Goal: Obtain resource: Obtain resource

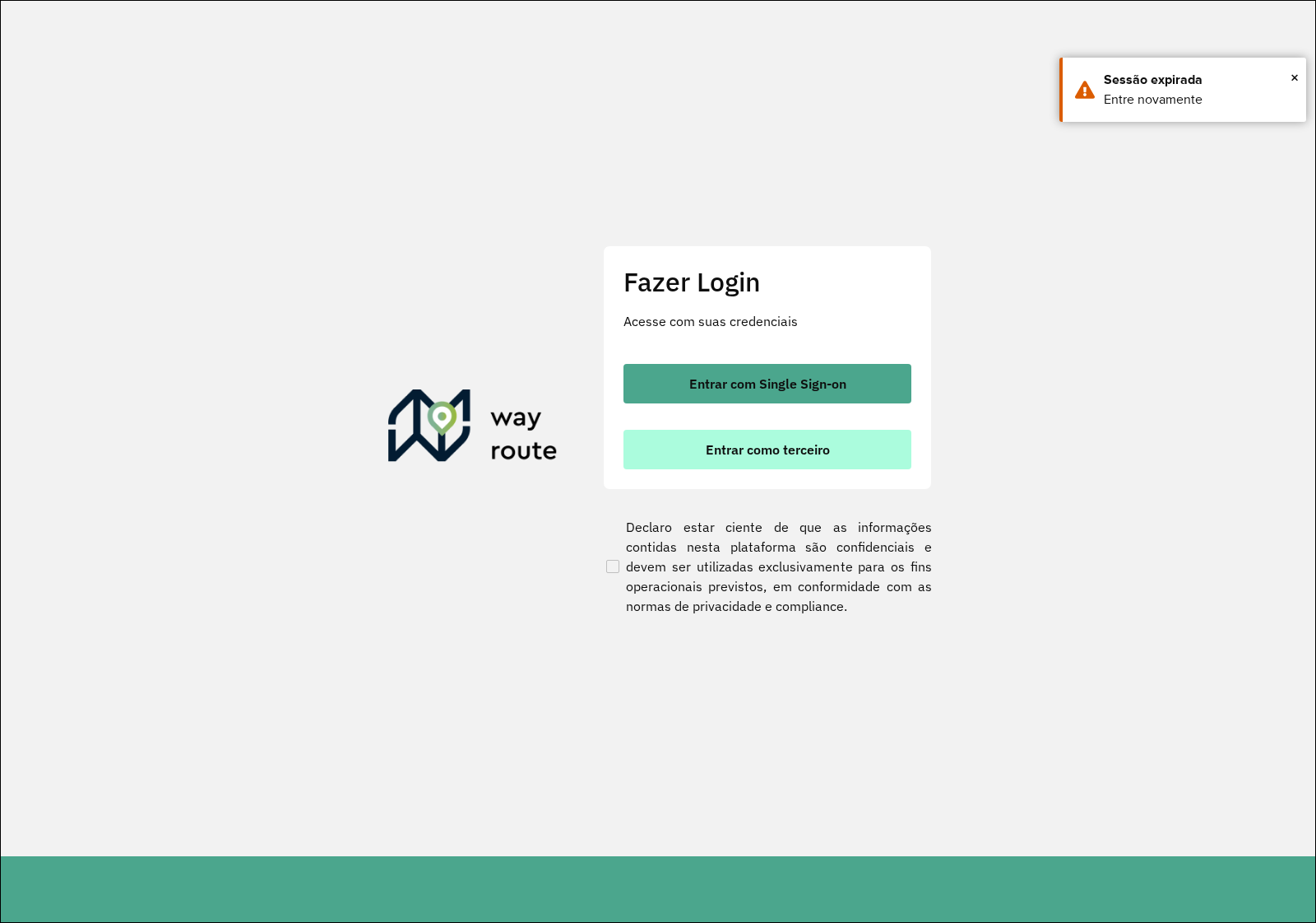
click at [861, 456] on button "Entrar como terceiro" at bounding box center [767, 449] width 288 height 39
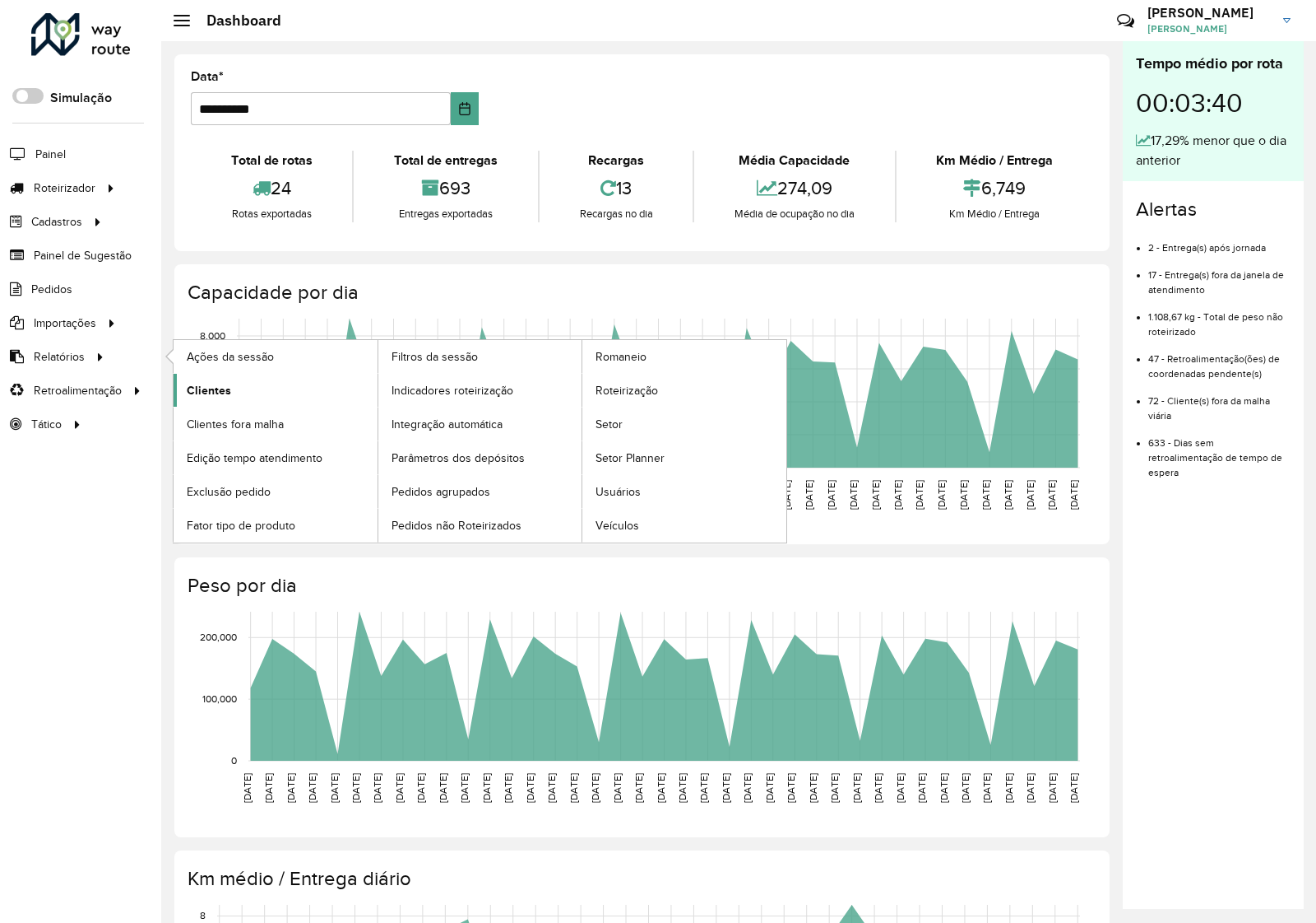
click at [206, 388] on span "Clientes" at bounding box center [209, 390] width 45 height 17
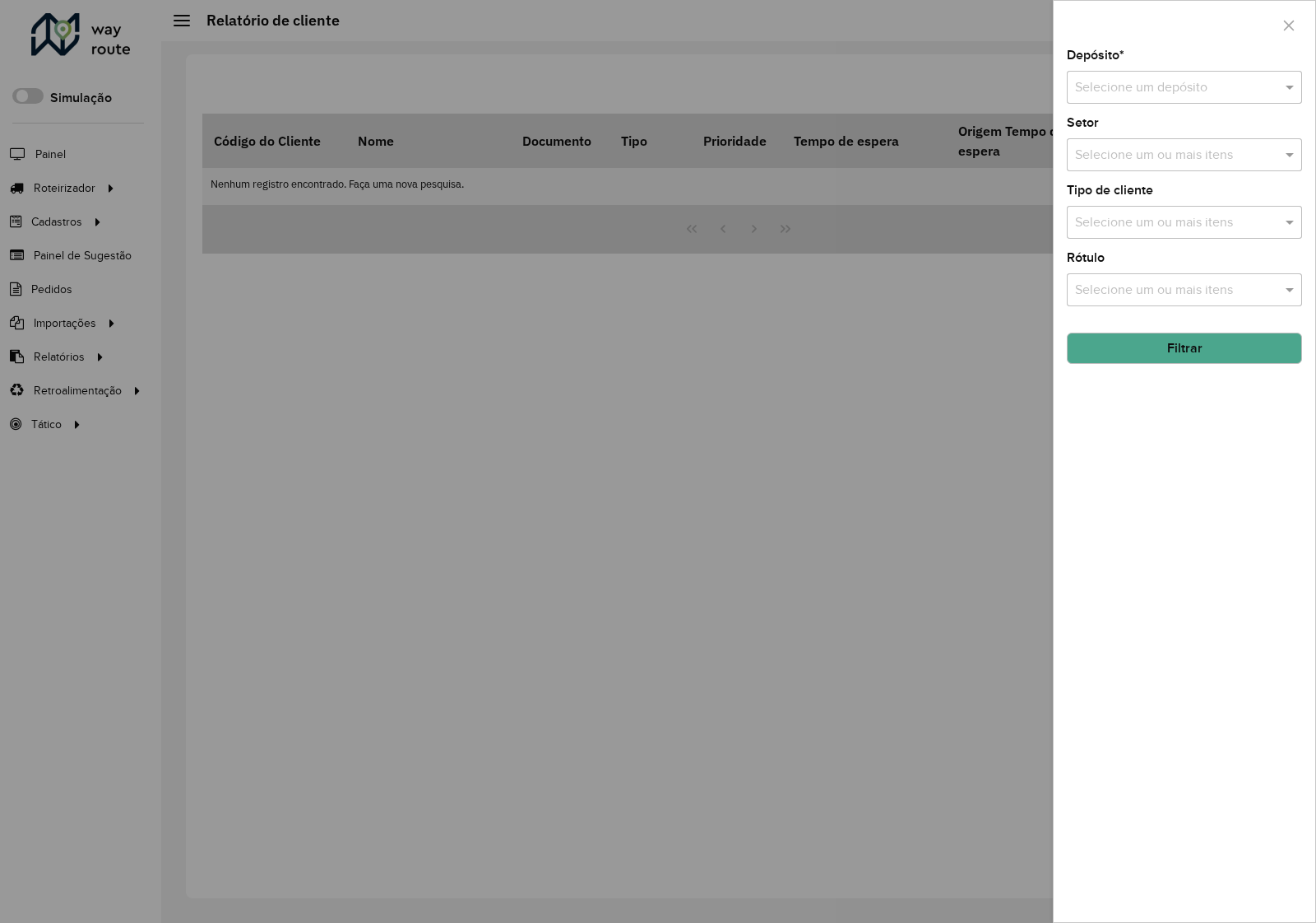
click at [1273, 75] on div "Selecione um depósito" at bounding box center [1185, 87] width 236 height 33
click at [1186, 142] on div "Via Bebidas" at bounding box center [1184, 136] width 234 height 28
click at [1165, 355] on button "Filtrar" at bounding box center [1185, 348] width 236 height 31
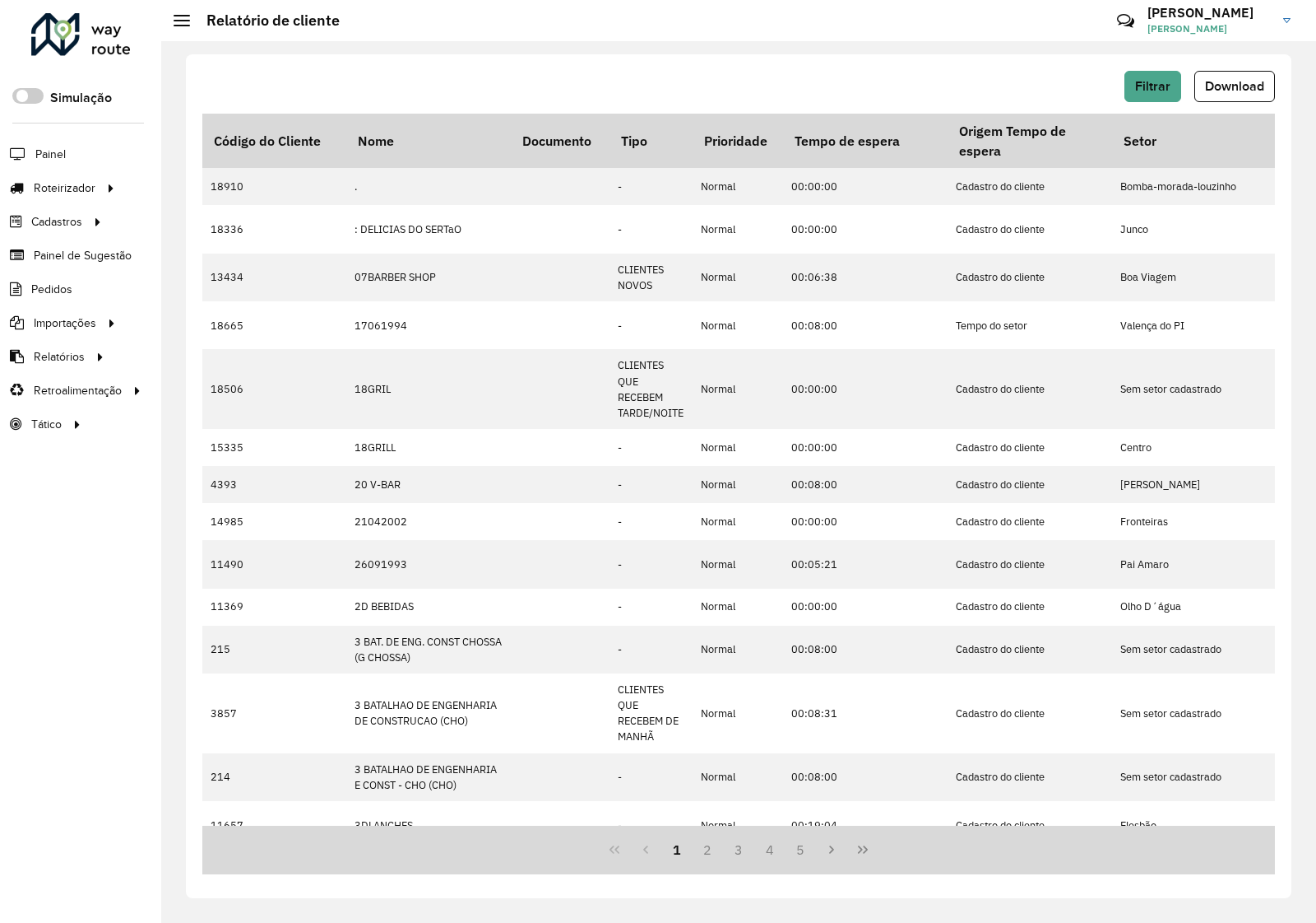
click at [734, 91] on div "Filtrar Download" at bounding box center [739, 86] width 1073 height 31
click at [1243, 87] on span "Download" at bounding box center [1234, 85] width 59 height 14
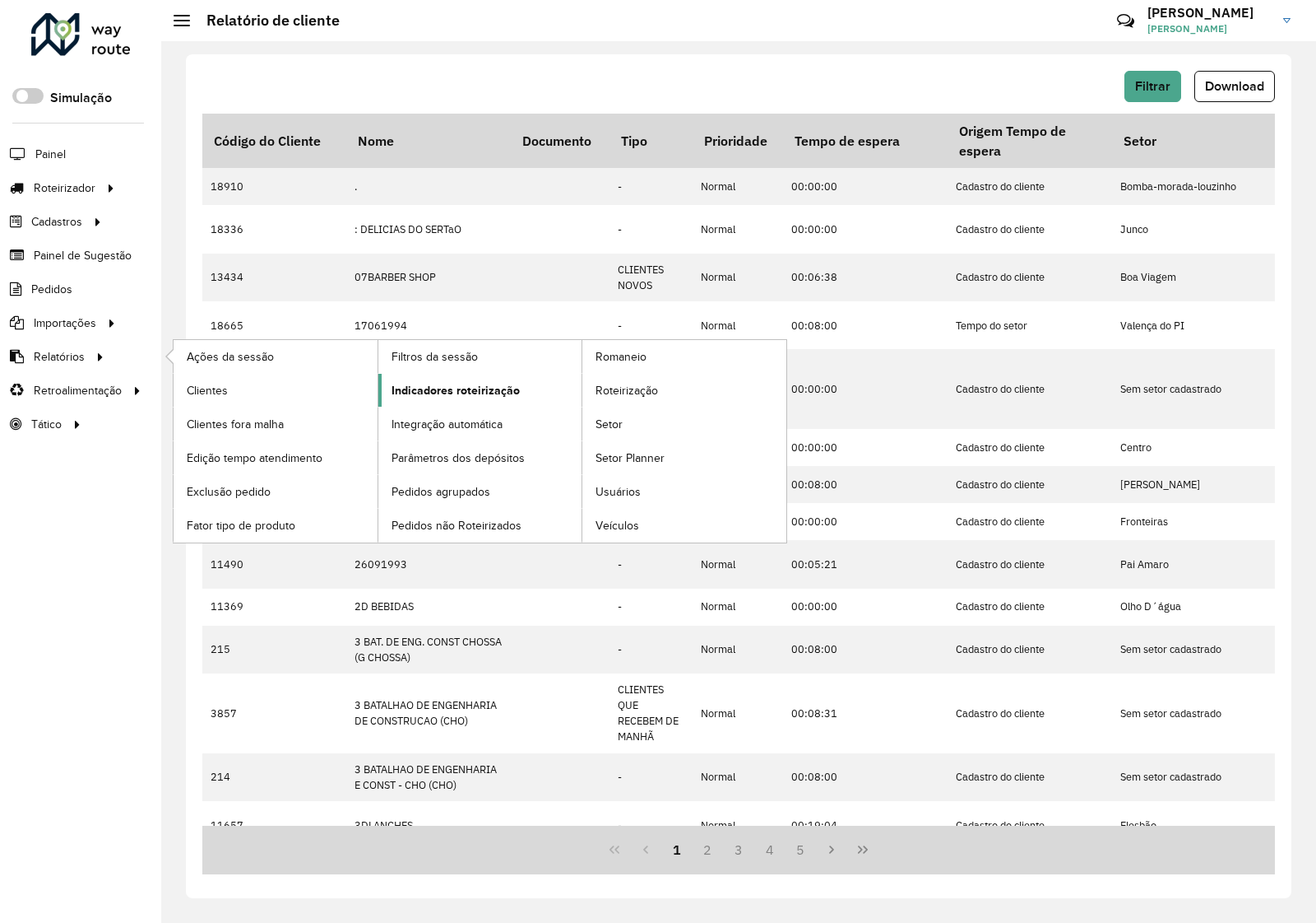
click at [428, 389] on span "Indicadores roteirização" at bounding box center [455, 390] width 128 height 17
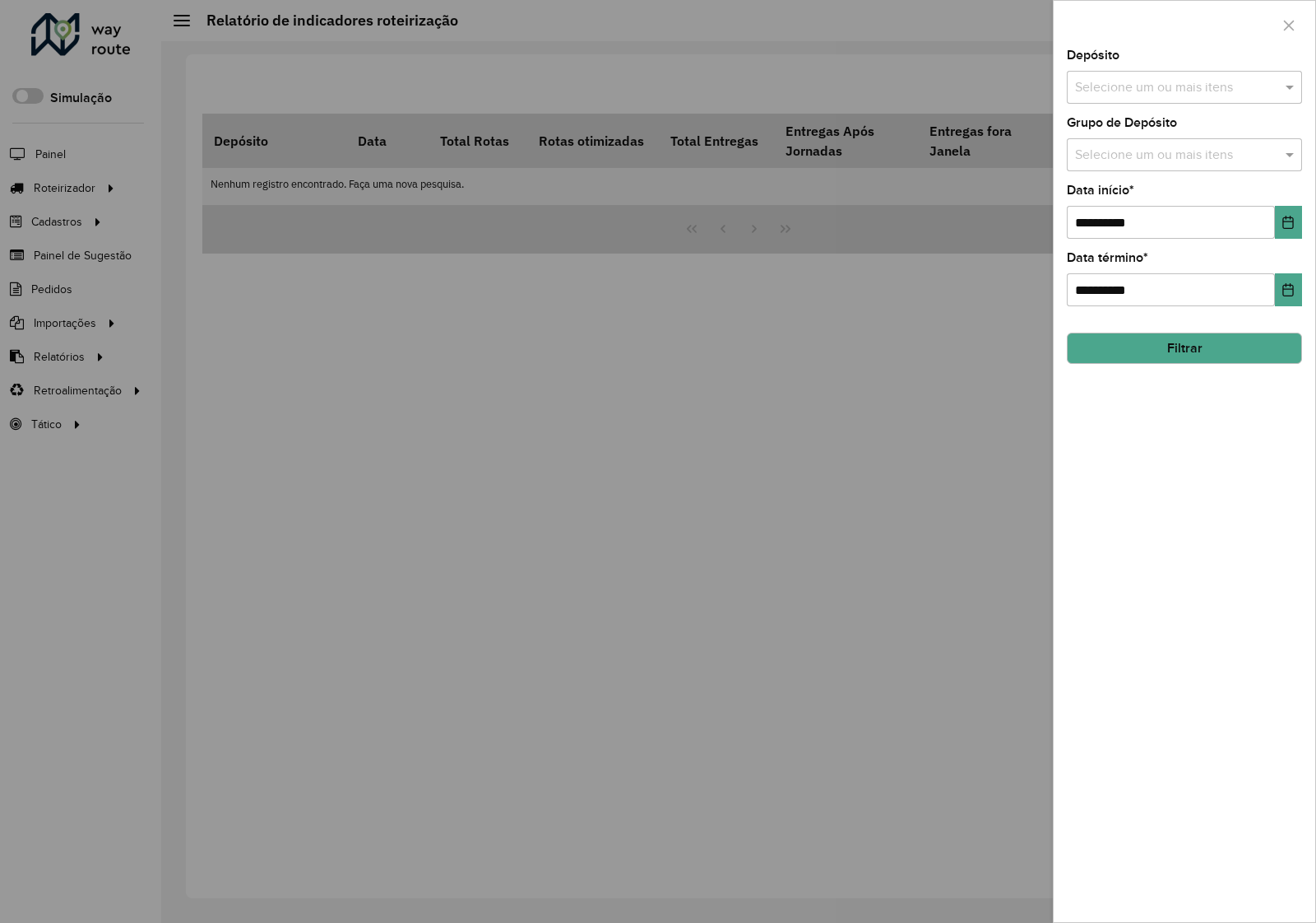
drag, startPoint x: 1096, startPoint y: 91, endPoint x: 1108, endPoint y: 97, distance: 13.4
click at [1100, 91] on input "text" at bounding box center [1176, 88] width 210 height 20
click at [1117, 165] on div "Via Bebidas" at bounding box center [1184, 170] width 234 height 28
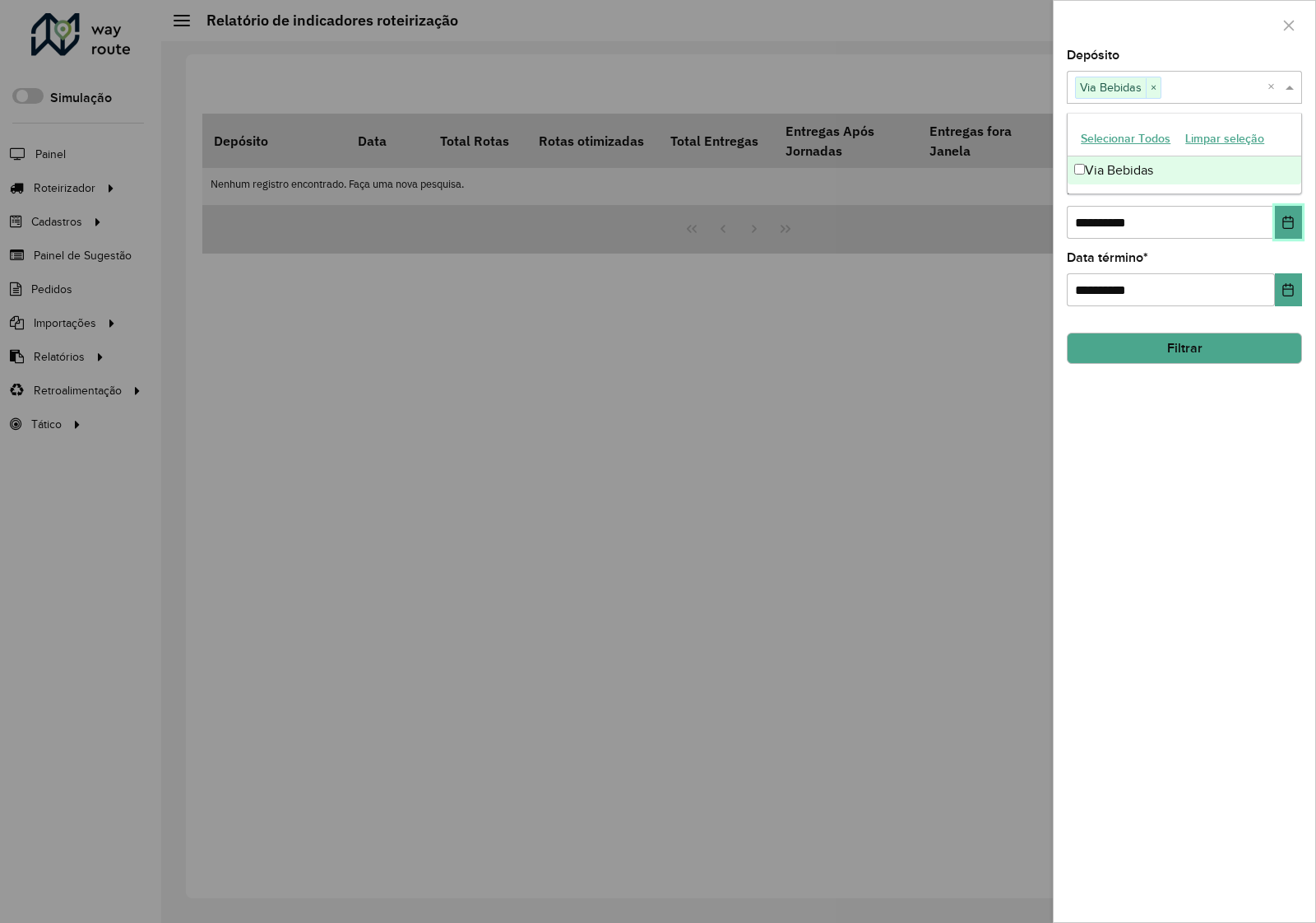
click at [1281, 218] on icon "Choose Date" at bounding box center [1288, 223] width 13 height 13
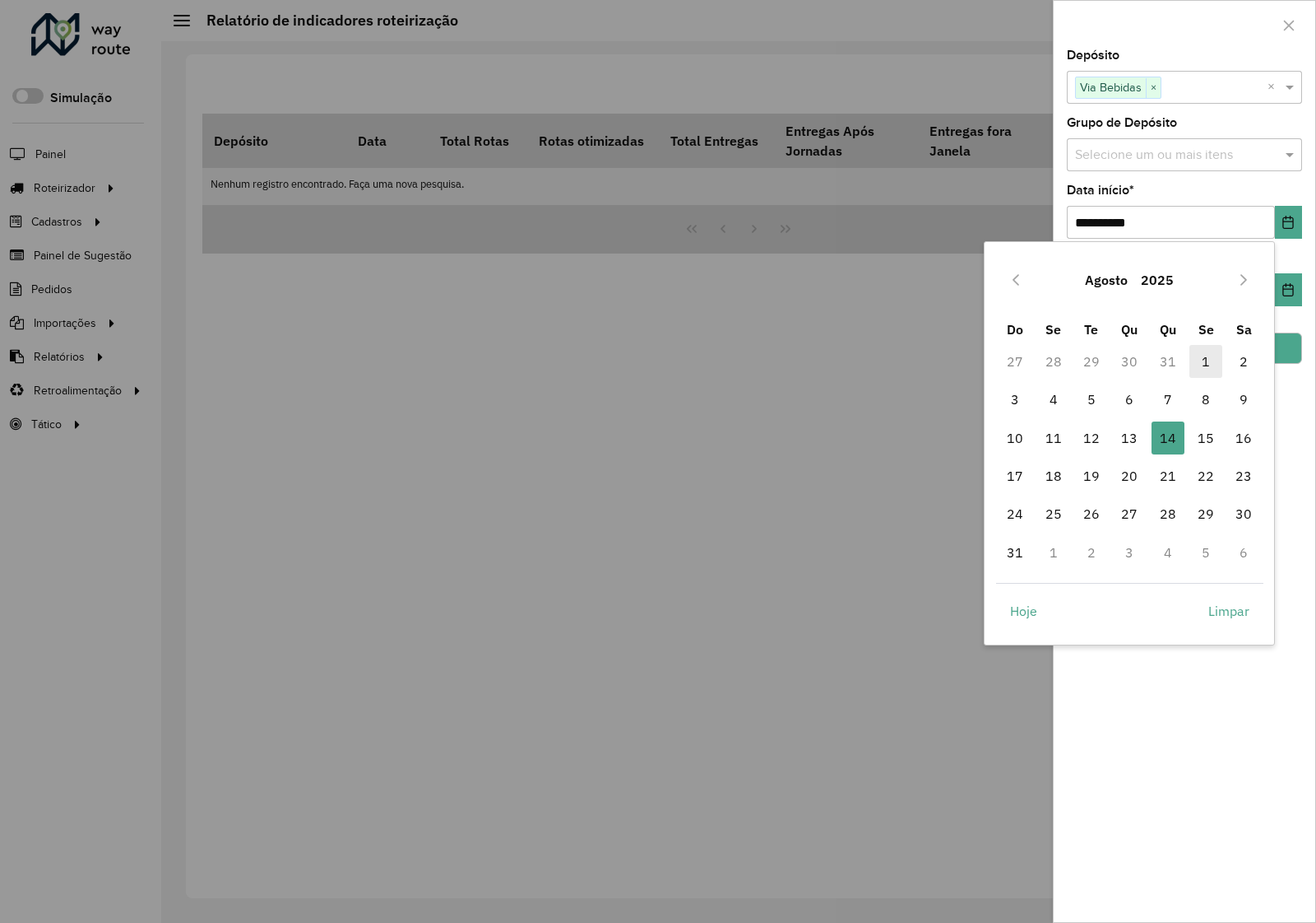
click at [1206, 364] on span "1" at bounding box center [1206, 361] width 33 height 33
type input "**********"
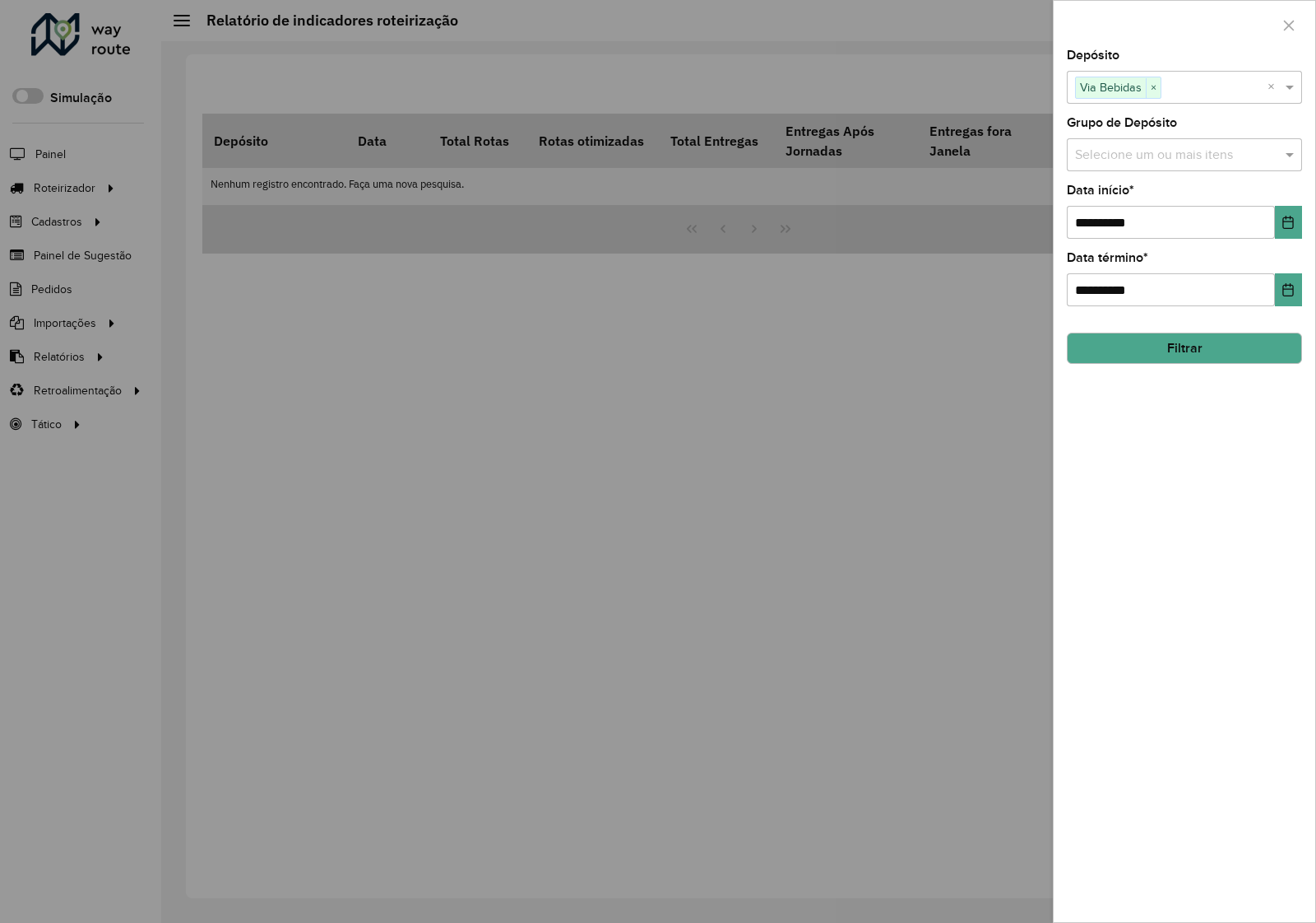
click at [1218, 456] on div "**********" at bounding box center [1184, 485] width 262 height 873
click at [1201, 352] on button "Filtrar" at bounding box center [1185, 348] width 236 height 31
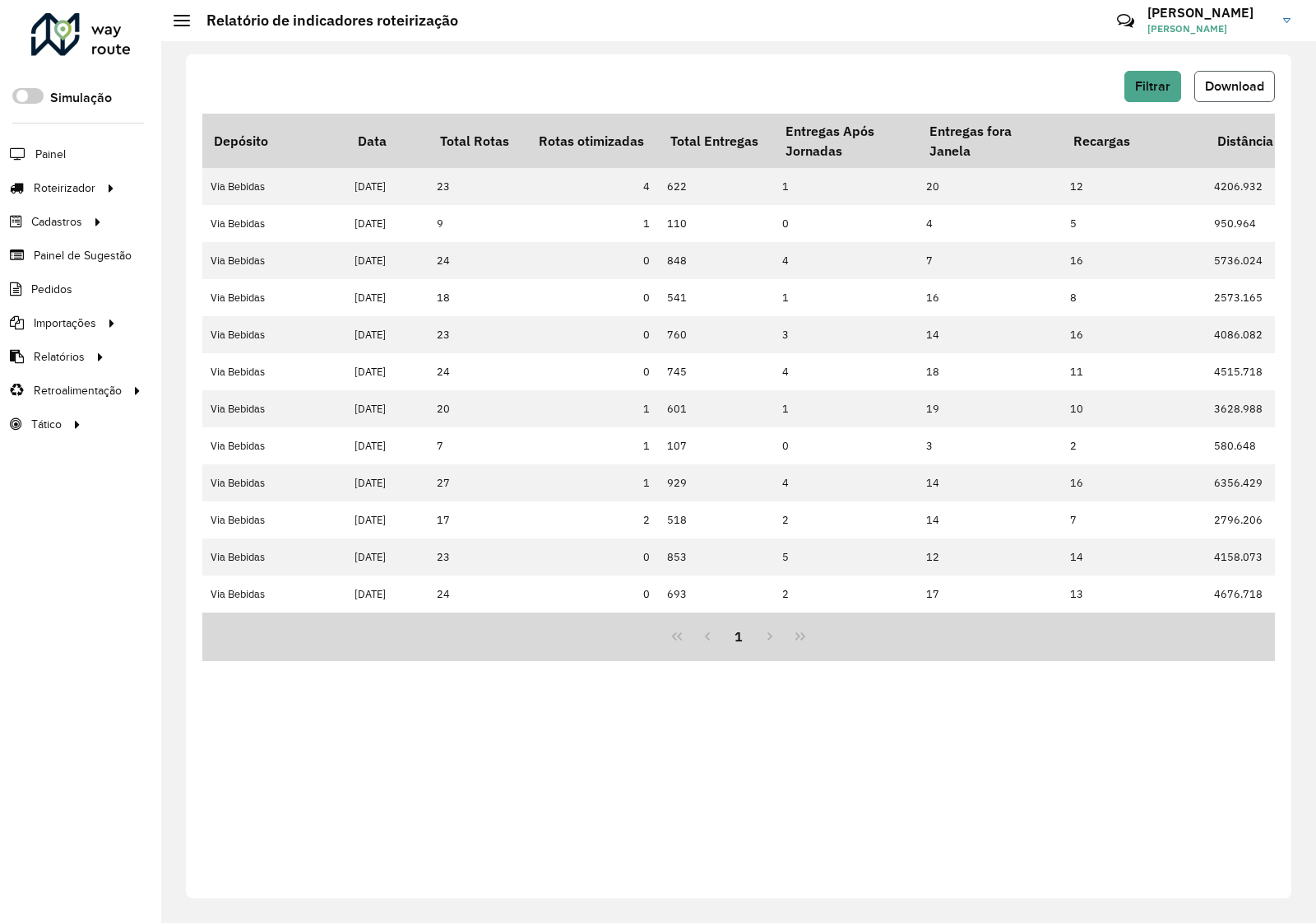
click at [1249, 71] on button "Download" at bounding box center [1235, 86] width 80 height 31
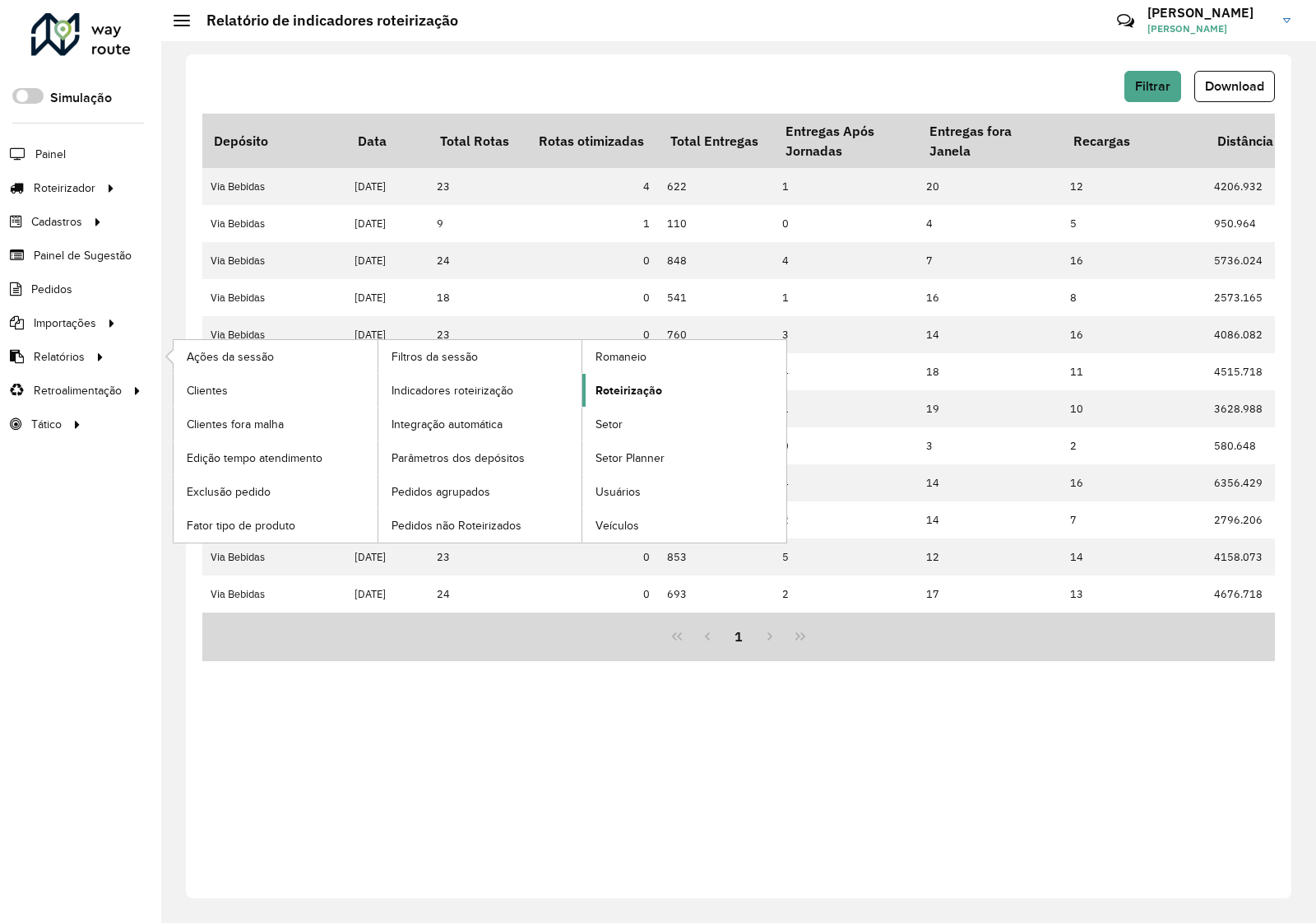
click at [680, 393] on link "Roteirização" at bounding box center [684, 390] width 204 height 33
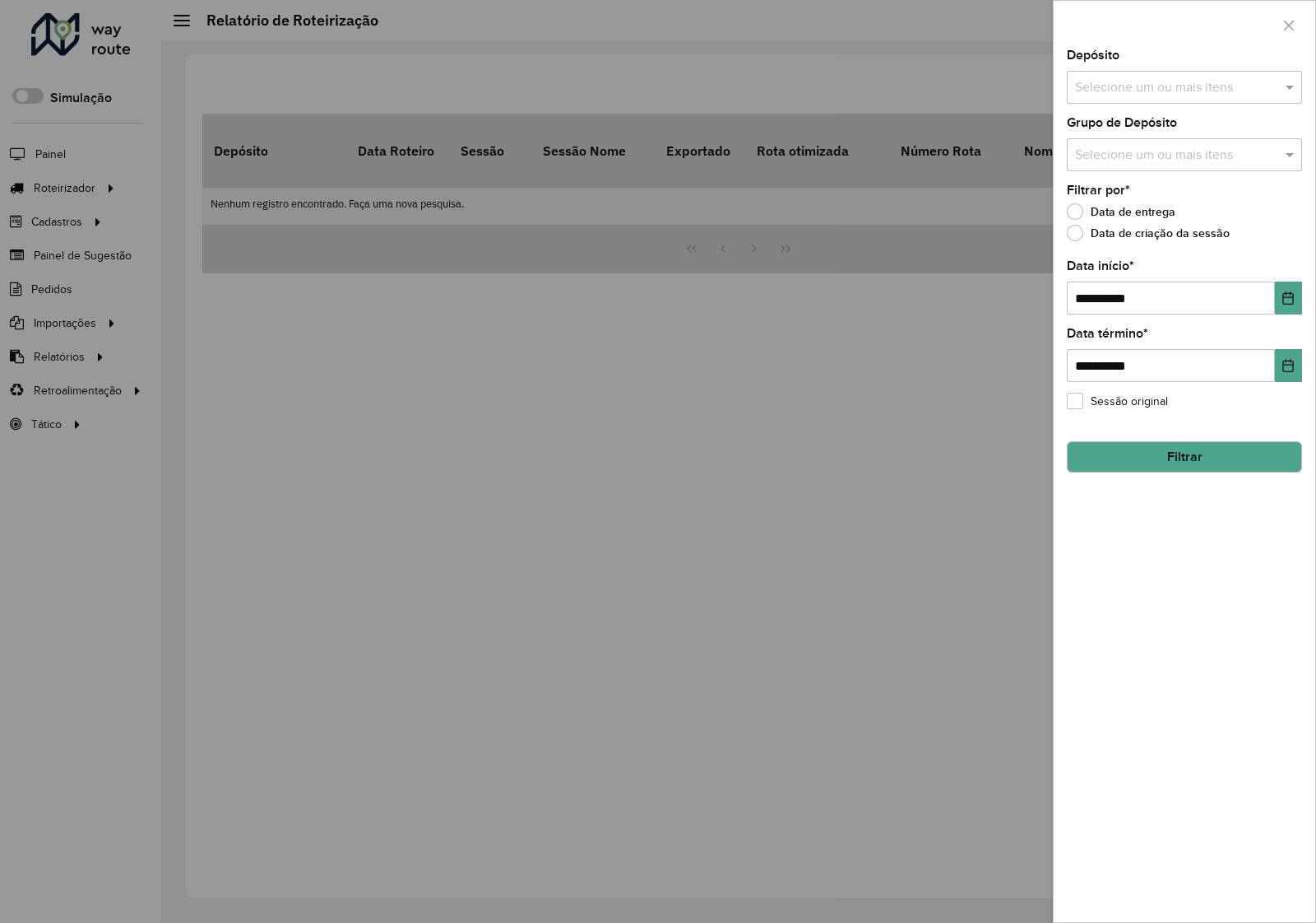
click at [1148, 89] on input "text" at bounding box center [1176, 88] width 210 height 20
click at [1154, 166] on div "Via Bebidas" at bounding box center [1184, 170] width 234 height 28
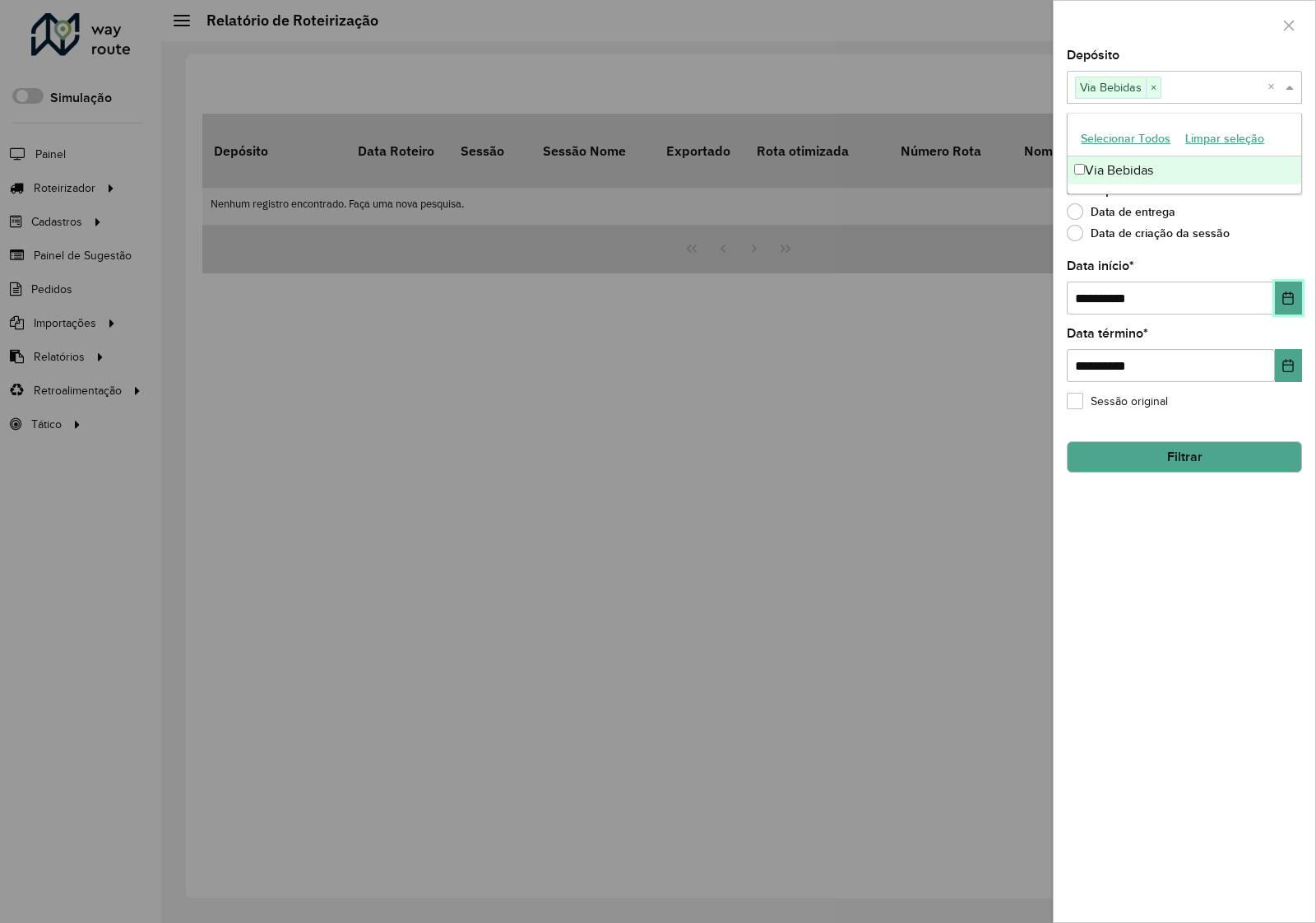
click at [1286, 309] on button "Choose Date" at bounding box center [1288, 297] width 27 height 33
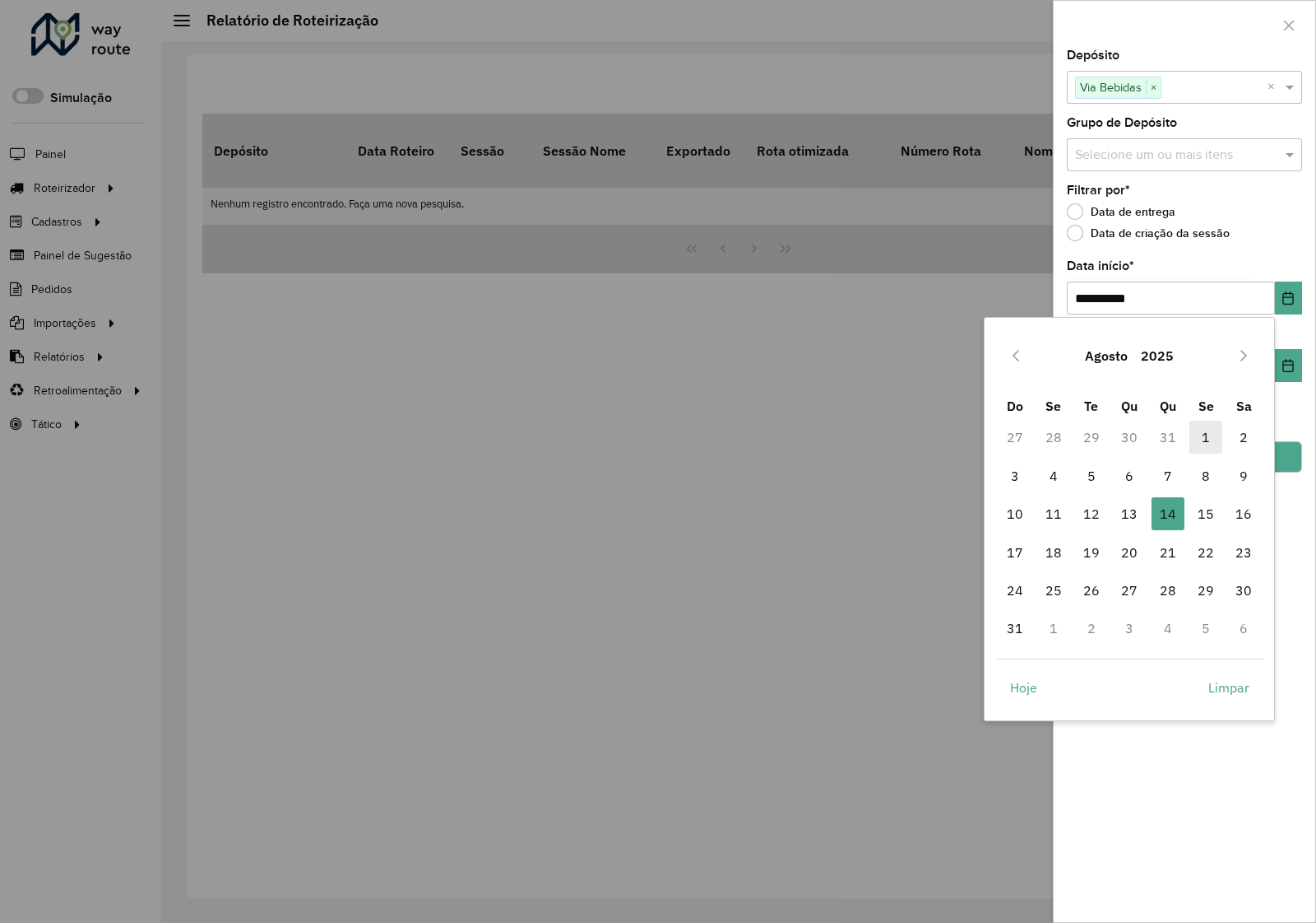
click at [1195, 439] on span "1" at bounding box center [1206, 437] width 33 height 33
type input "**********"
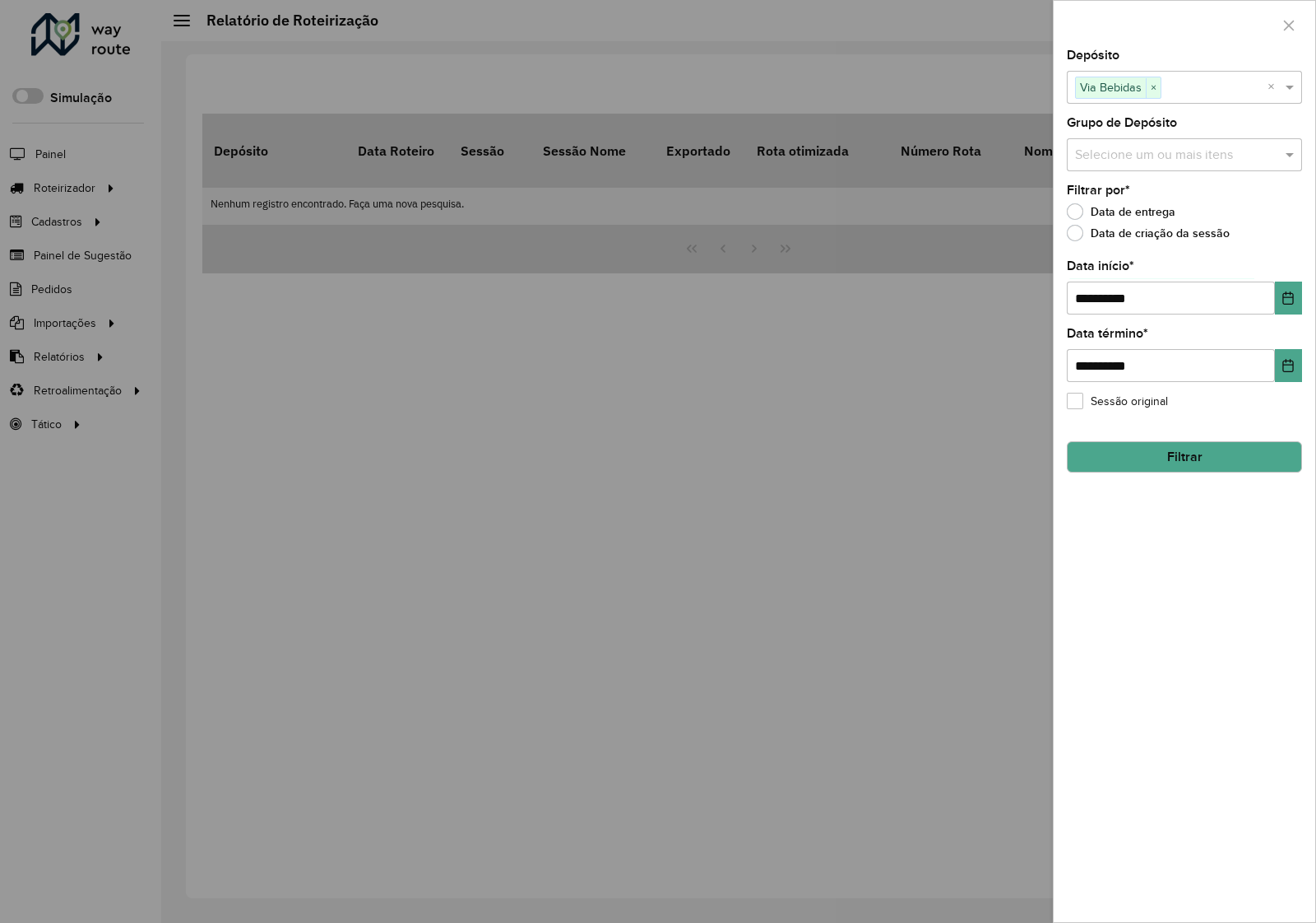
click at [1185, 466] on button "Filtrar" at bounding box center [1185, 456] width 236 height 31
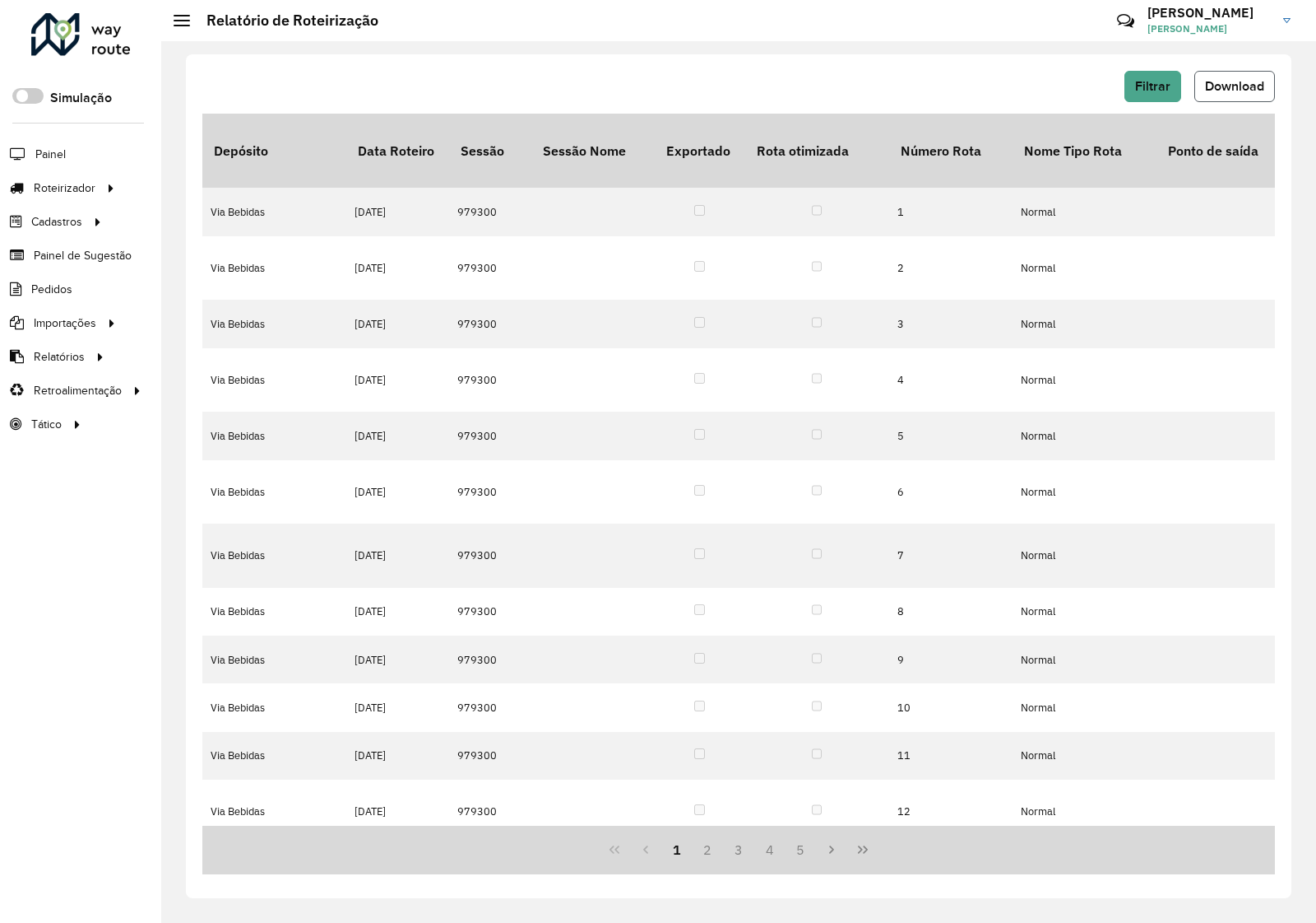
click at [1244, 79] on span "Download" at bounding box center [1234, 85] width 59 height 14
click at [62, 290] on span "Pedidos" at bounding box center [52, 289] width 43 height 17
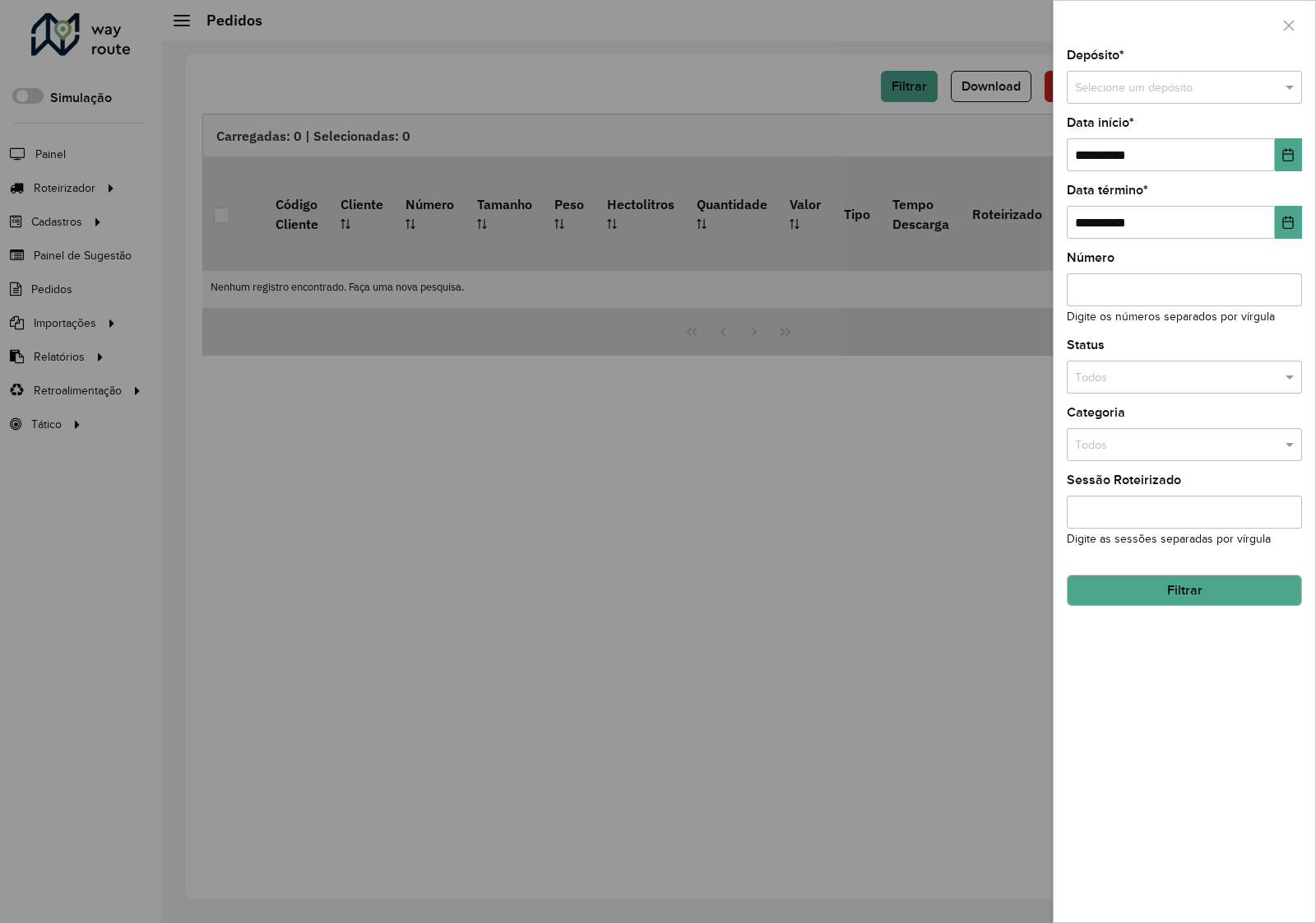
click at [1223, 94] on input "text" at bounding box center [1167, 87] width 186 height 18
click at [1215, 140] on div "Via Bebidas" at bounding box center [1184, 135] width 234 height 26
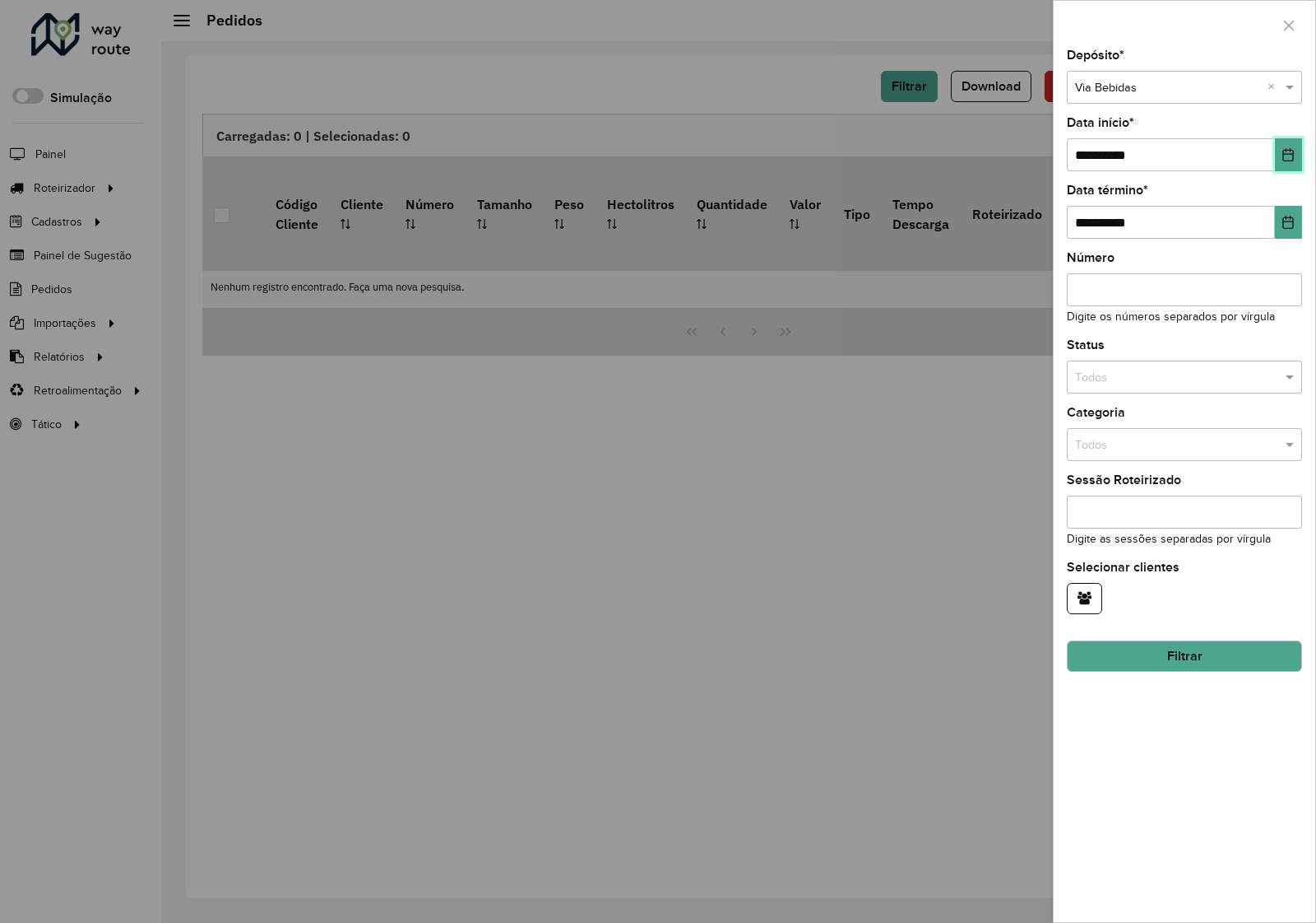
click at [1281, 153] on button "Choose Date" at bounding box center [1288, 154] width 27 height 33
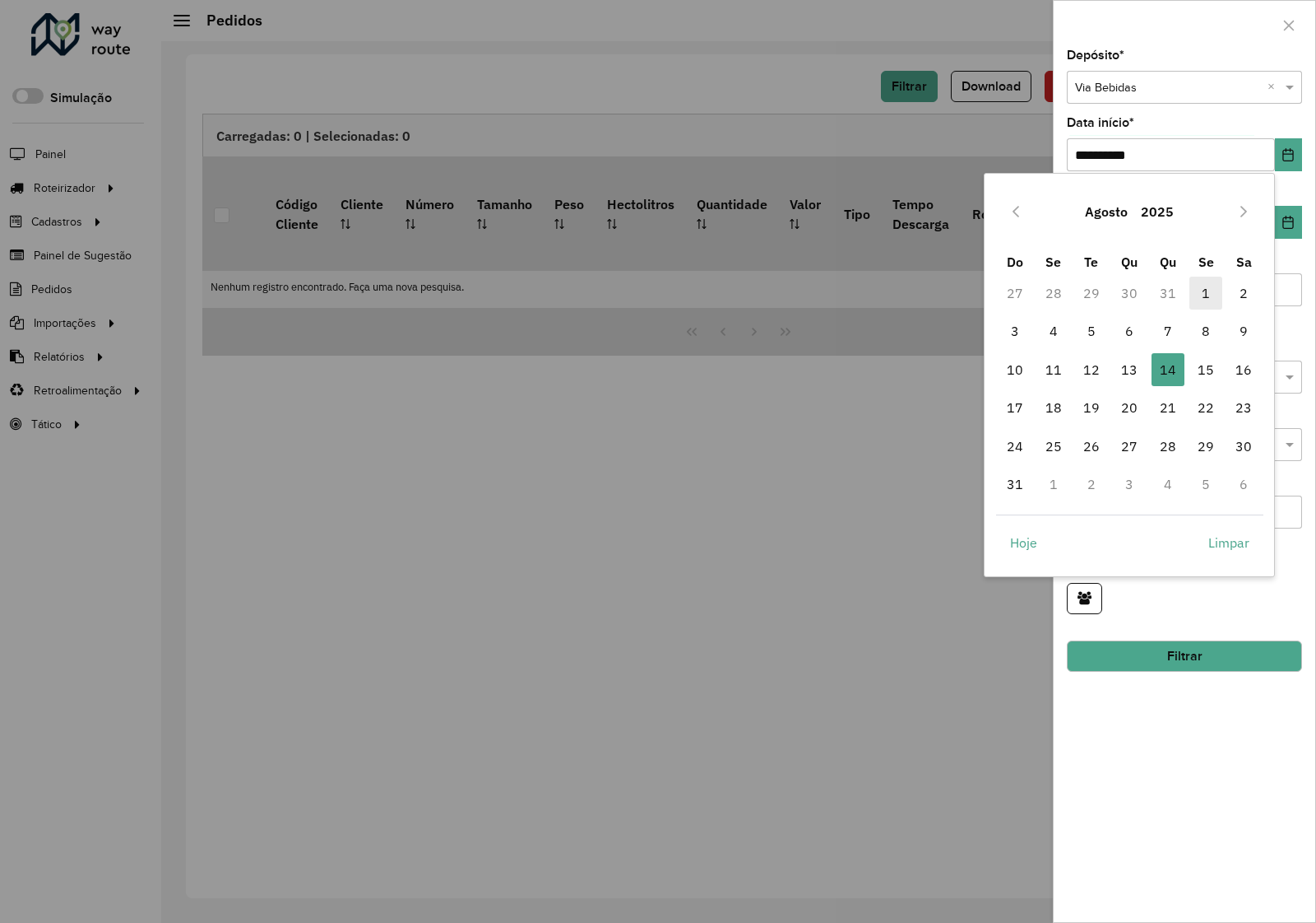
click at [1203, 295] on span "1" at bounding box center [1206, 293] width 33 height 33
type input "**********"
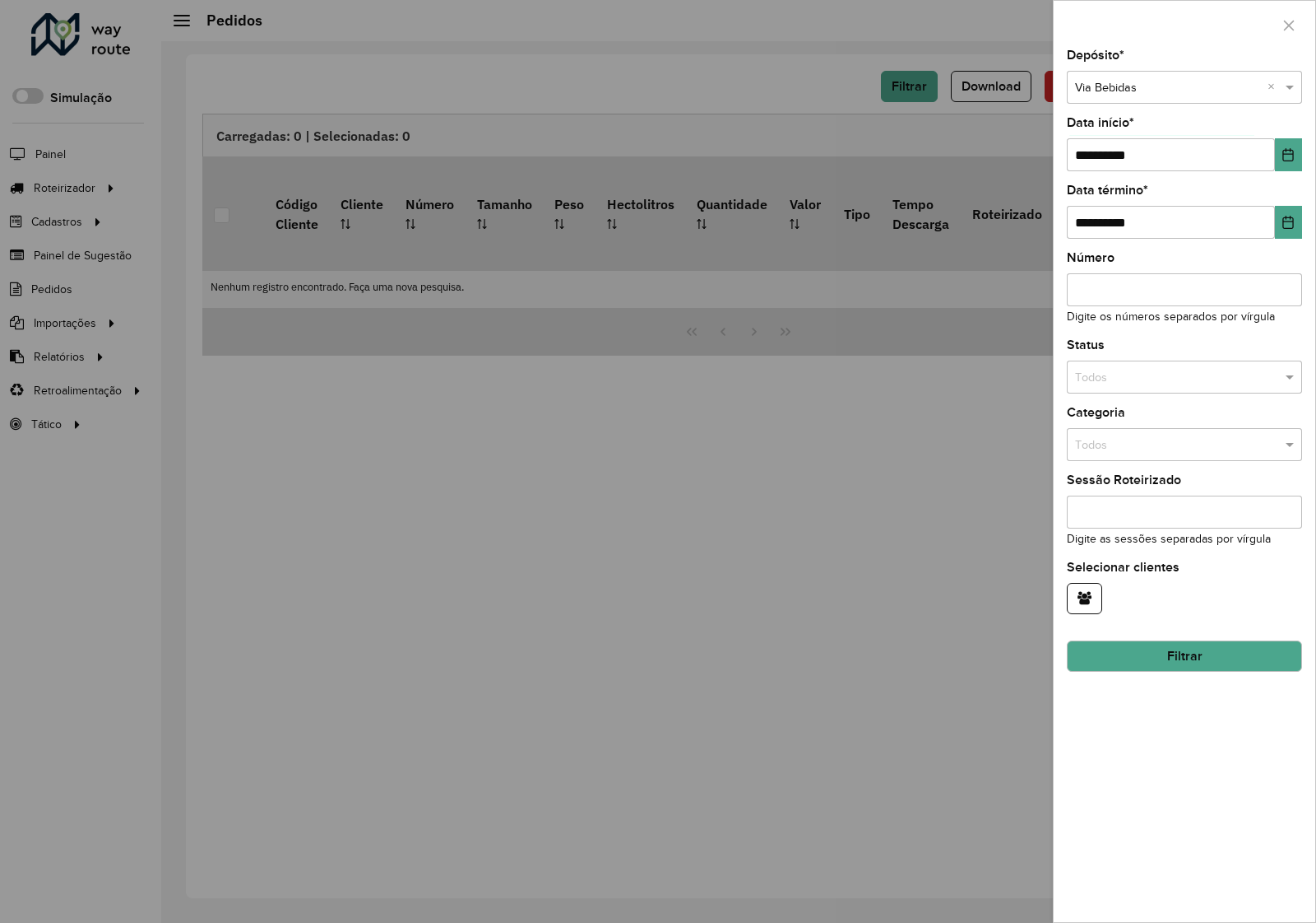
click at [1208, 665] on button "Filtrar" at bounding box center [1185, 656] width 236 height 31
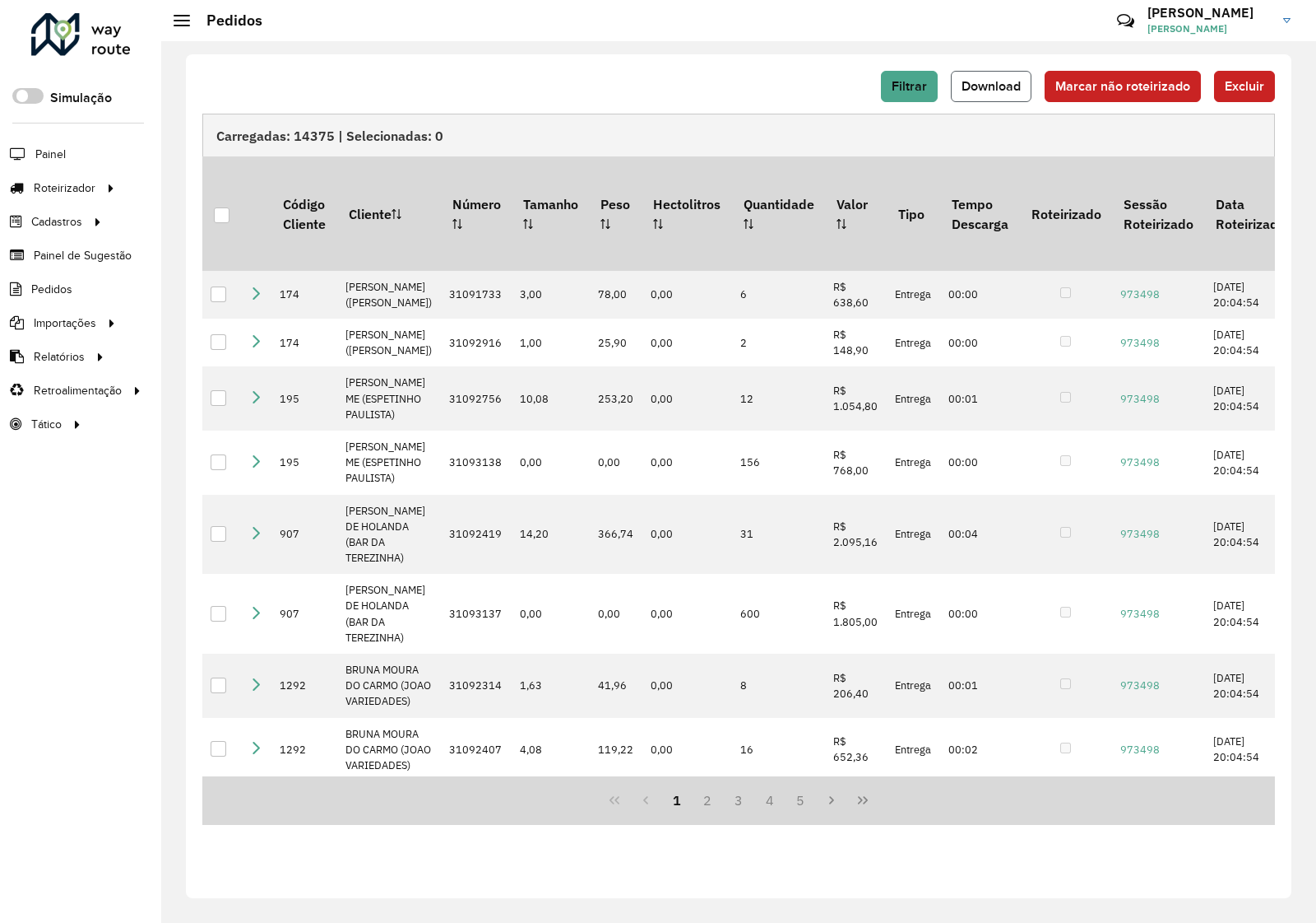
click at [1002, 92] on span "Download" at bounding box center [991, 85] width 59 height 14
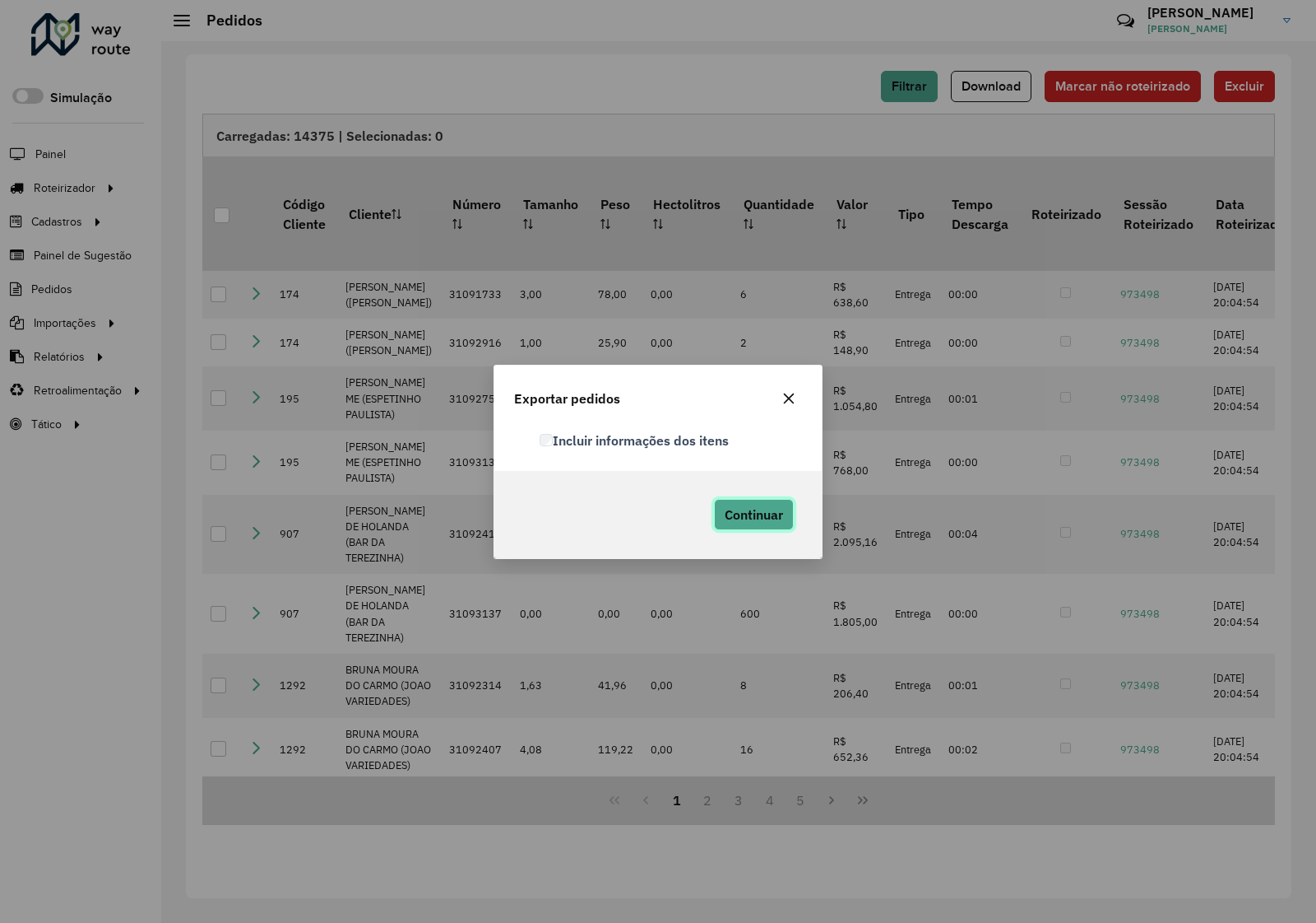
click at [755, 506] on span "Continuar" at bounding box center [753, 514] width 58 height 17
